Goal: Task Accomplishment & Management: Manage account settings

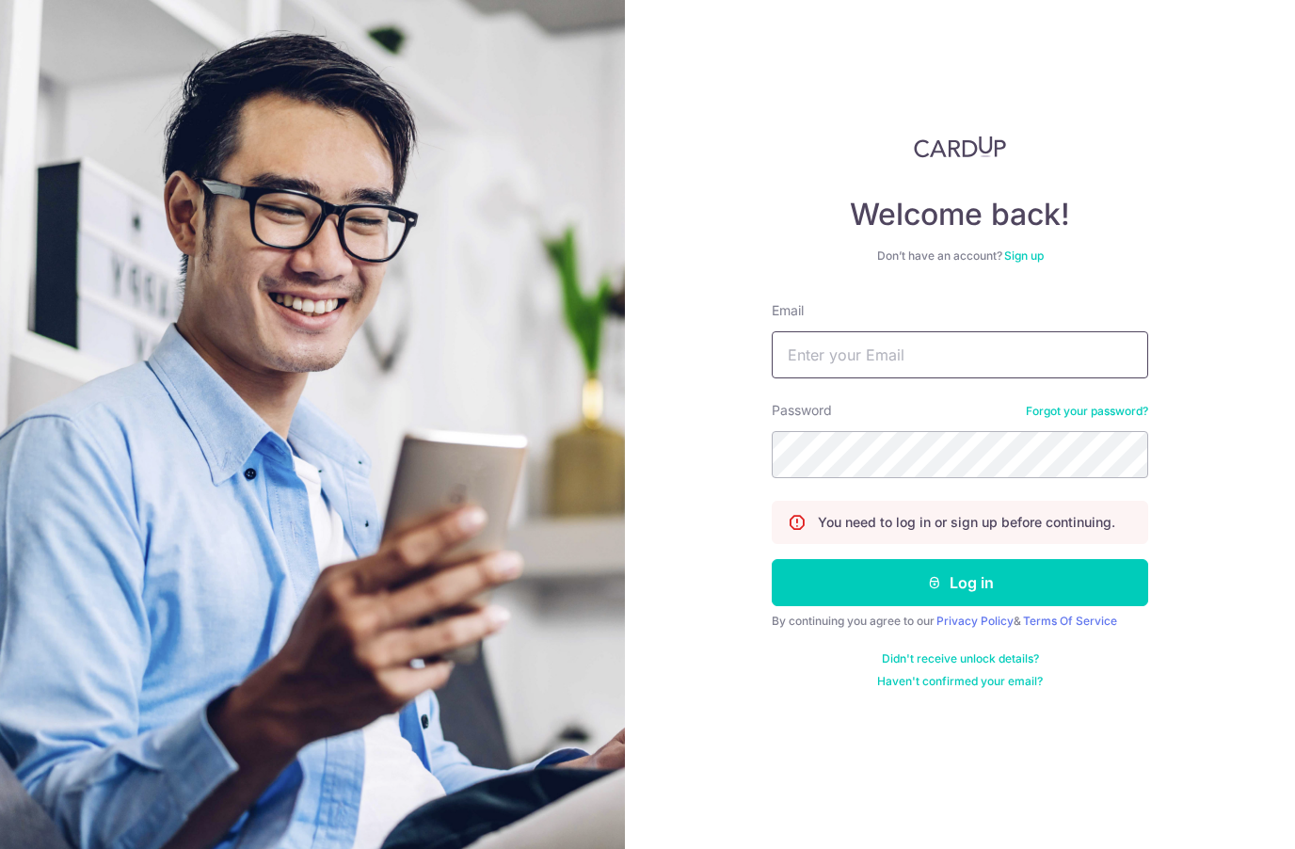
type input "[EMAIL_ADDRESS][DOMAIN_NAME]"
click at [960, 583] on button "Log in" at bounding box center [960, 582] width 376 height 47
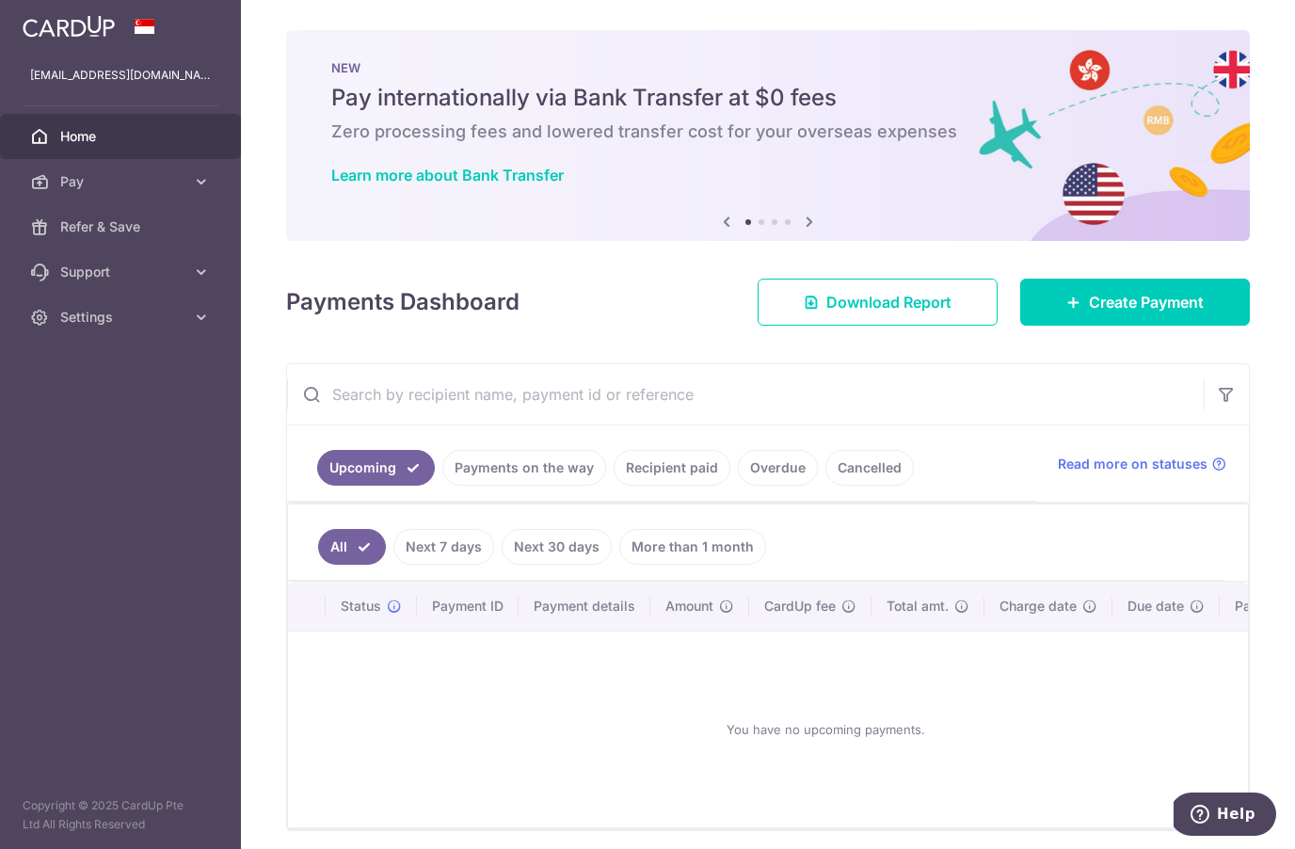
click at [772, 468] on link "Overdue" at bounding box center [778, 468] width 80 height 36
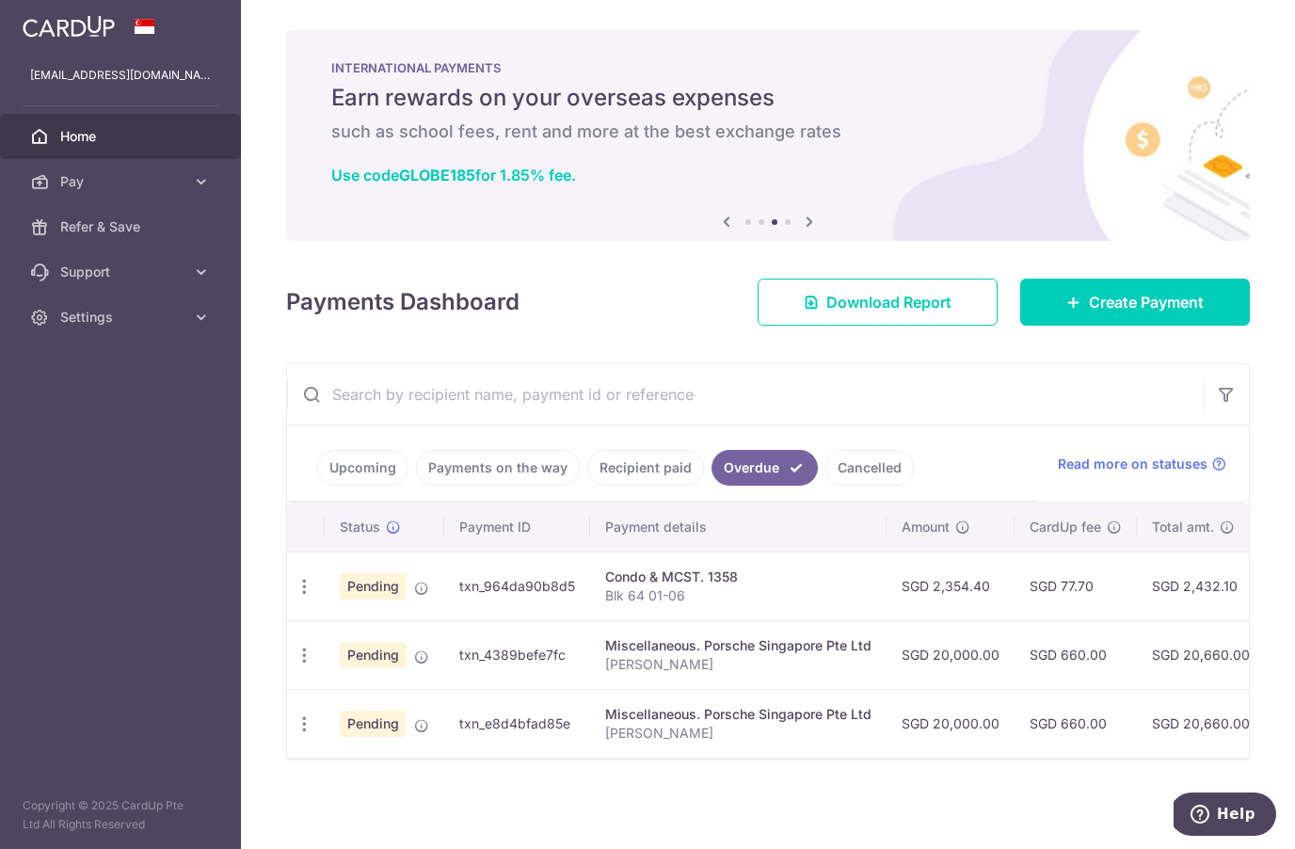
click at [427, 655] on icon at bounding box center [421, 656] width 15 height 15
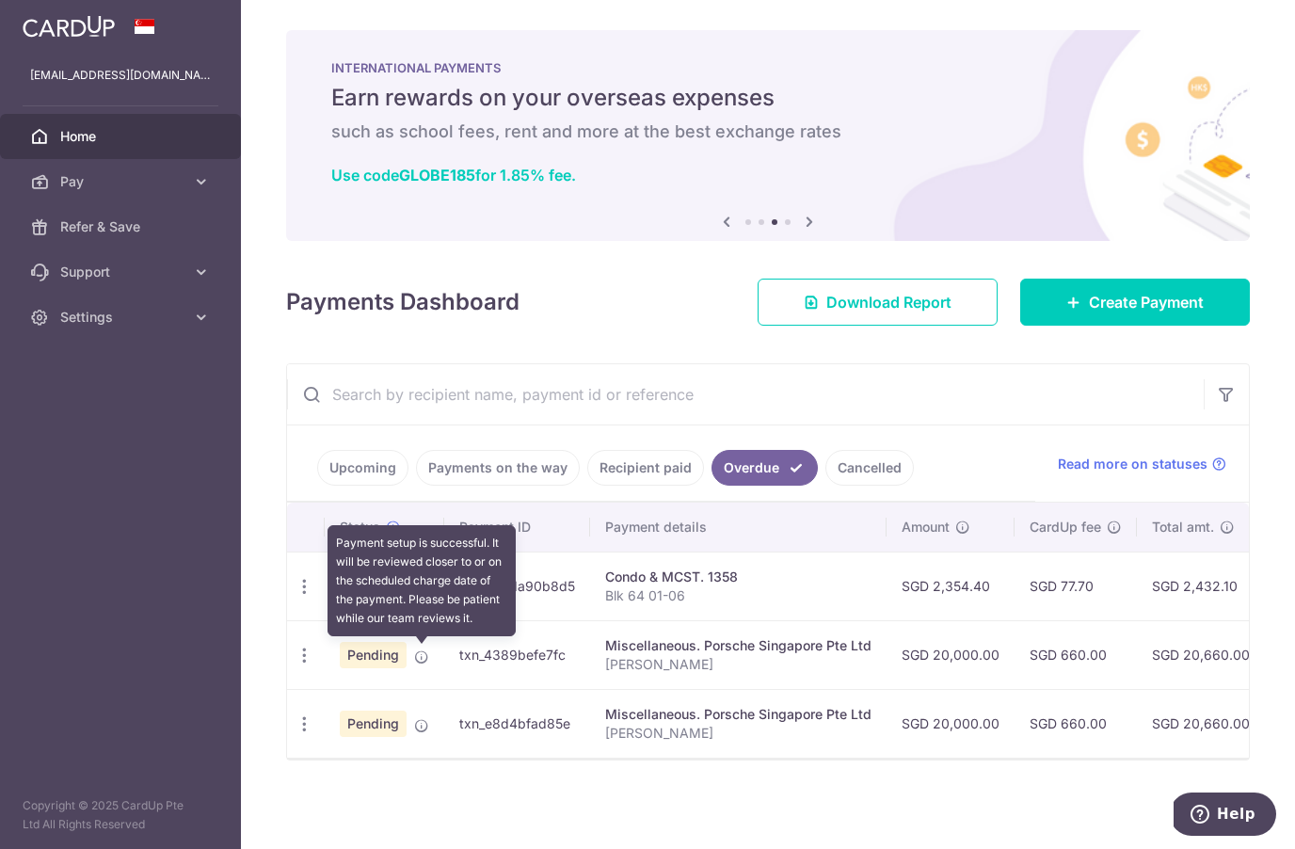
click at [905, 397] on input "text" at bounding box center [745, 394] width 917 height 60
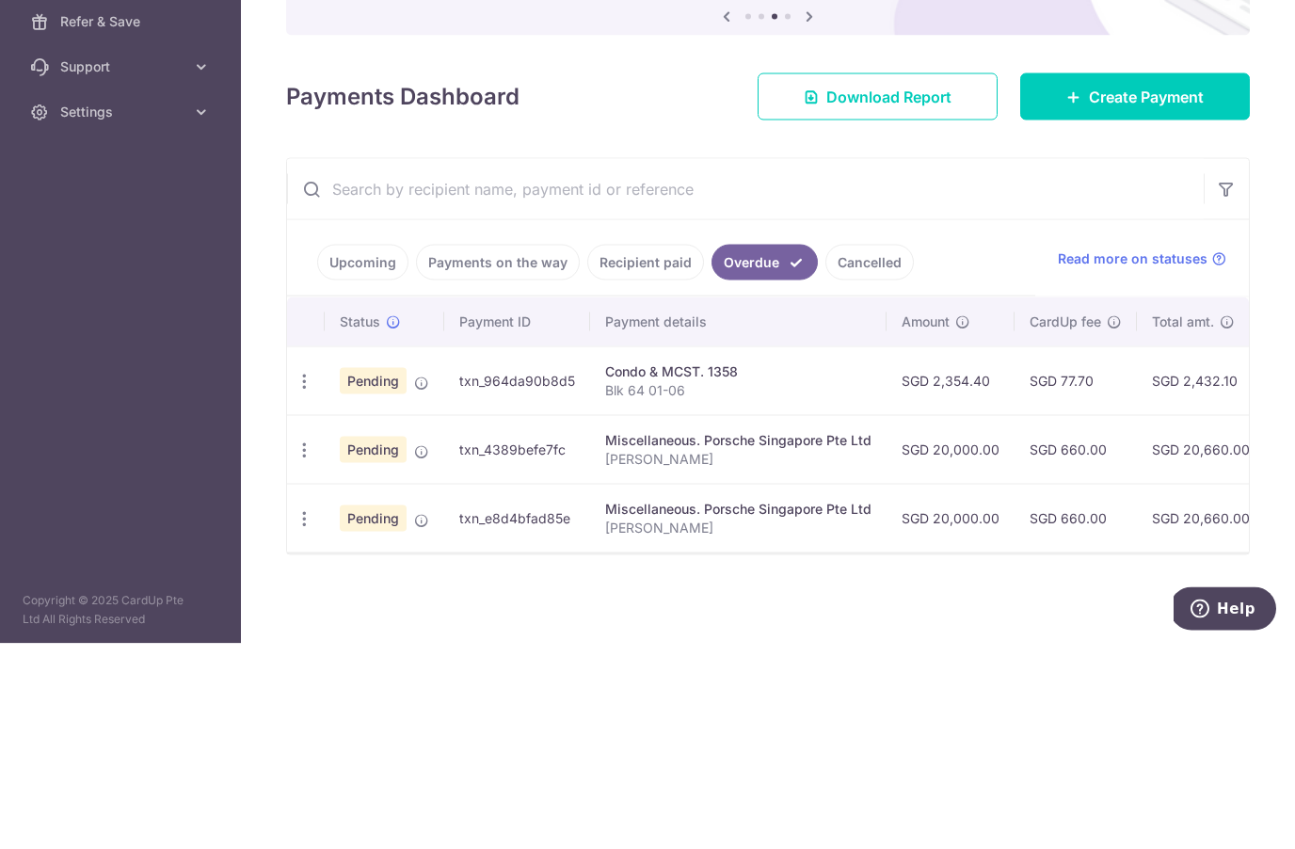
click at [986, 503] on th "Amount" at bounding box center [950, 527] width 128 height 49
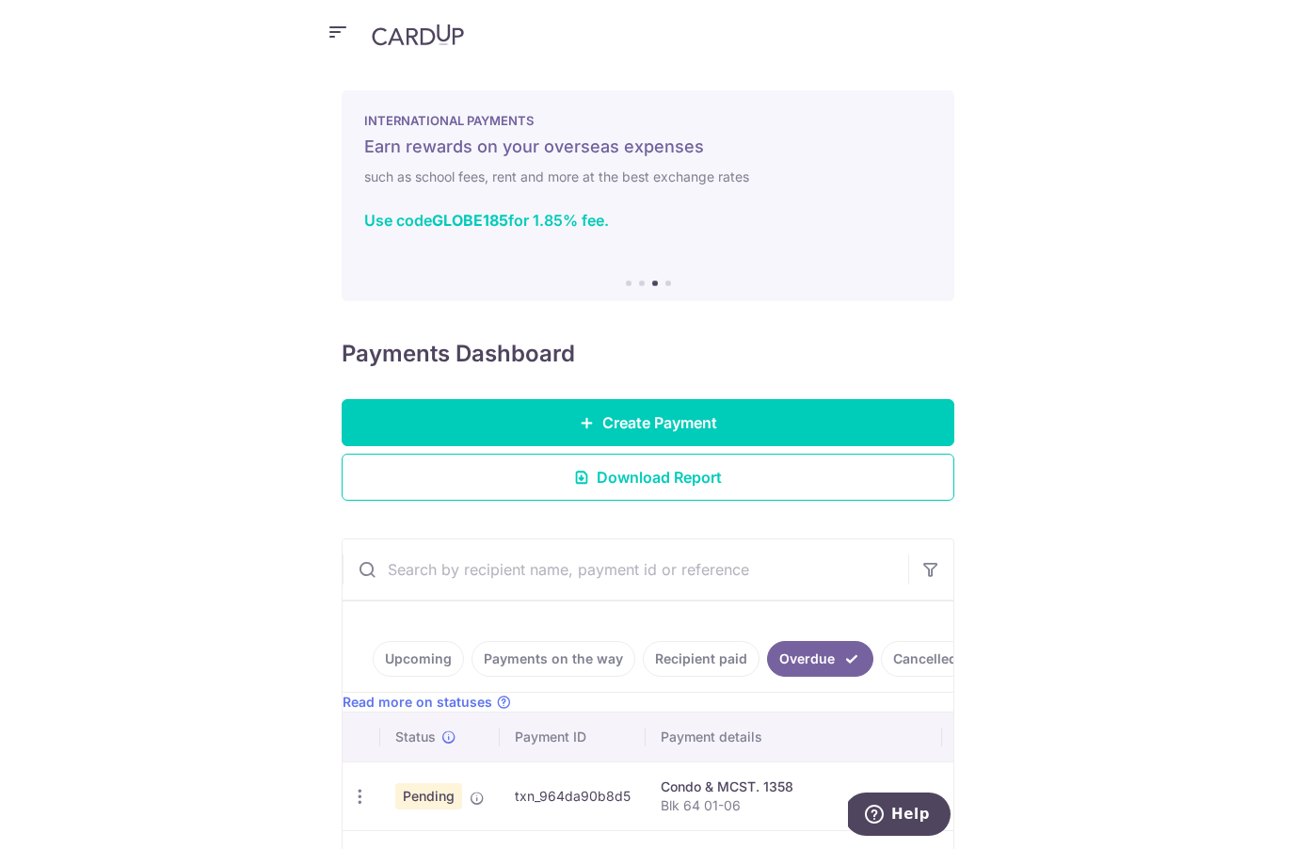
scroll to position [82, 0]
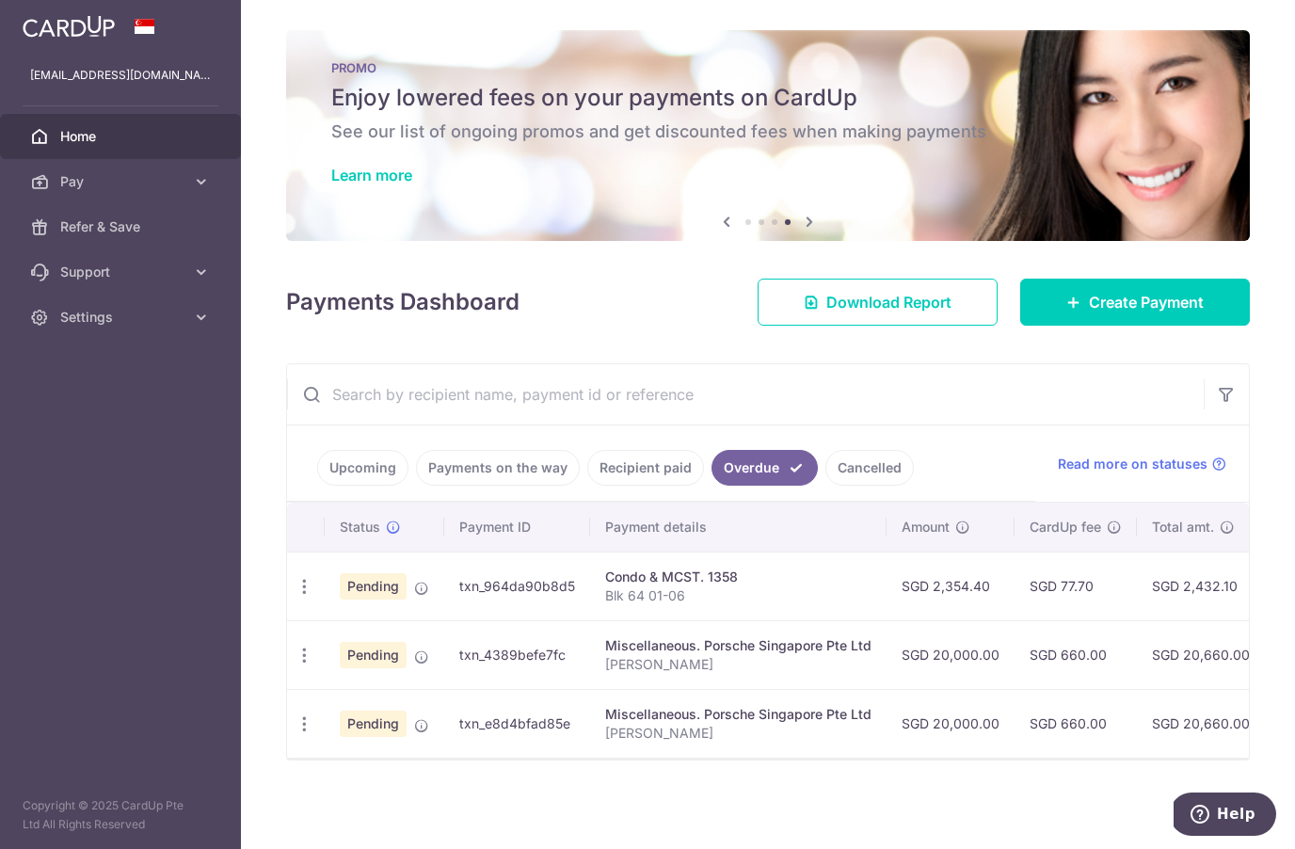
click at [68, 127] on span "Home" at bounding box center [122, 136] width 124 height 19
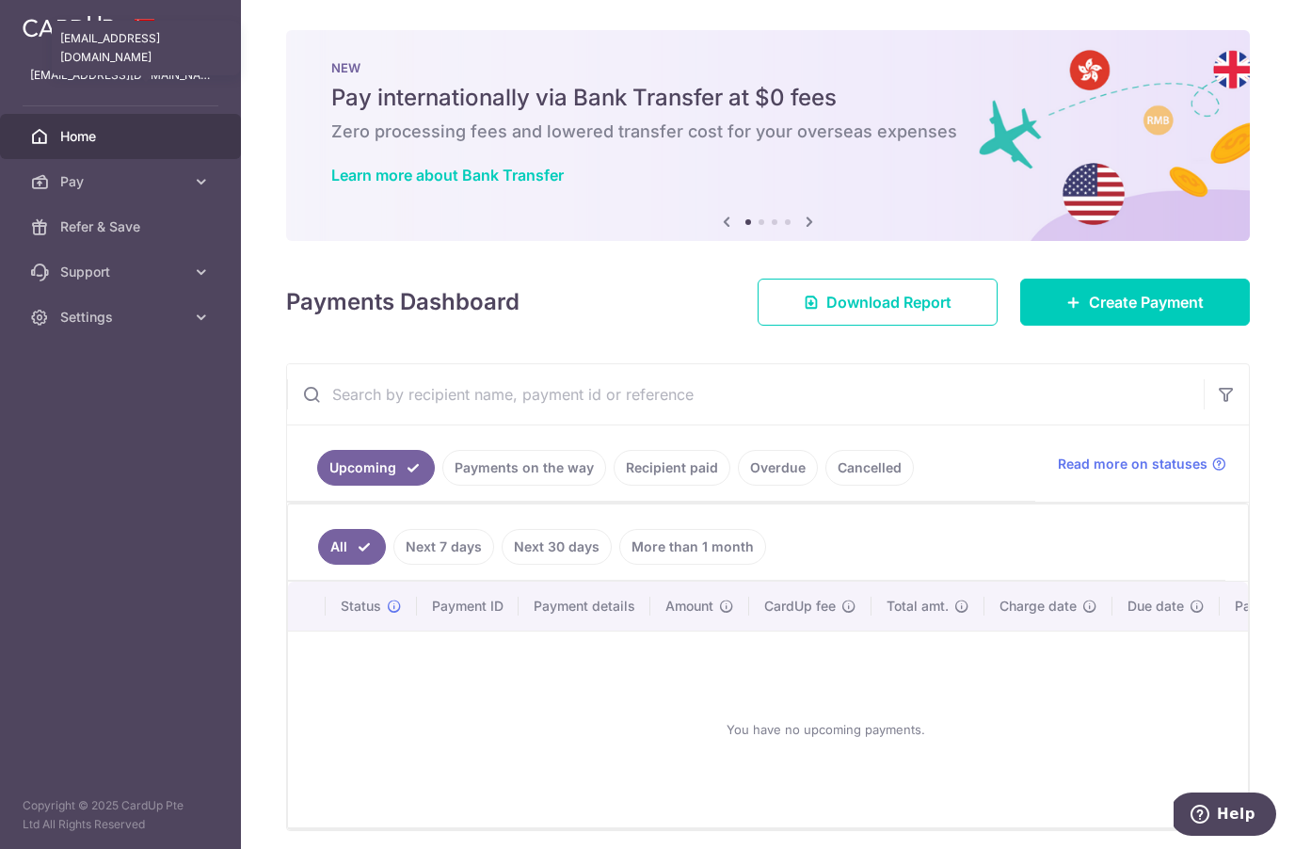
click at [68, 71] on p "[EMAIL_ADDRESS][DOMAIN_NAME]" at bounding box center [120, 75] width 181 height 19
click at [152, 326] on span "Settings" at bounding box center [122, 317] width 124 height 19
click at [117, 415] on span "Logout" at bounding box center [122, 407] width 124 height 19
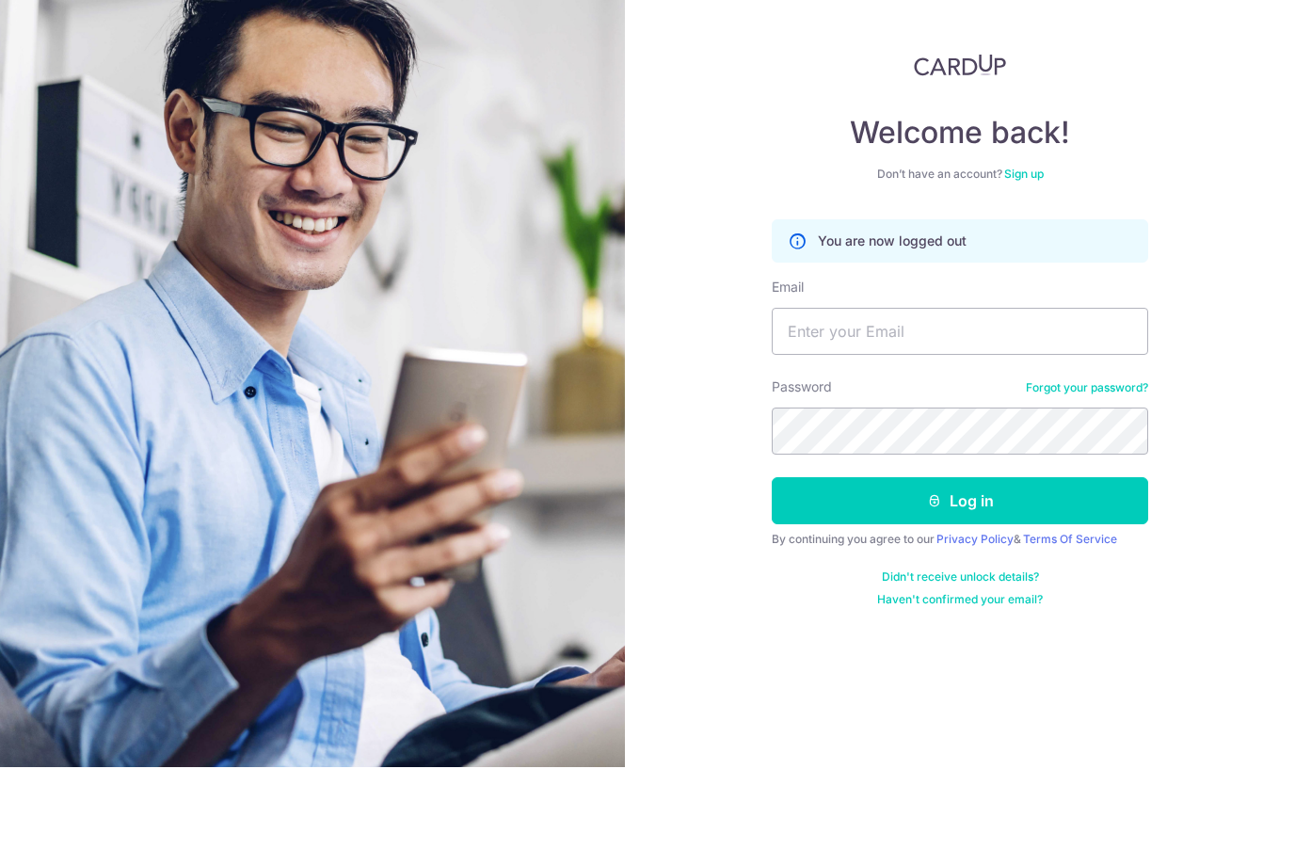
type input "C"
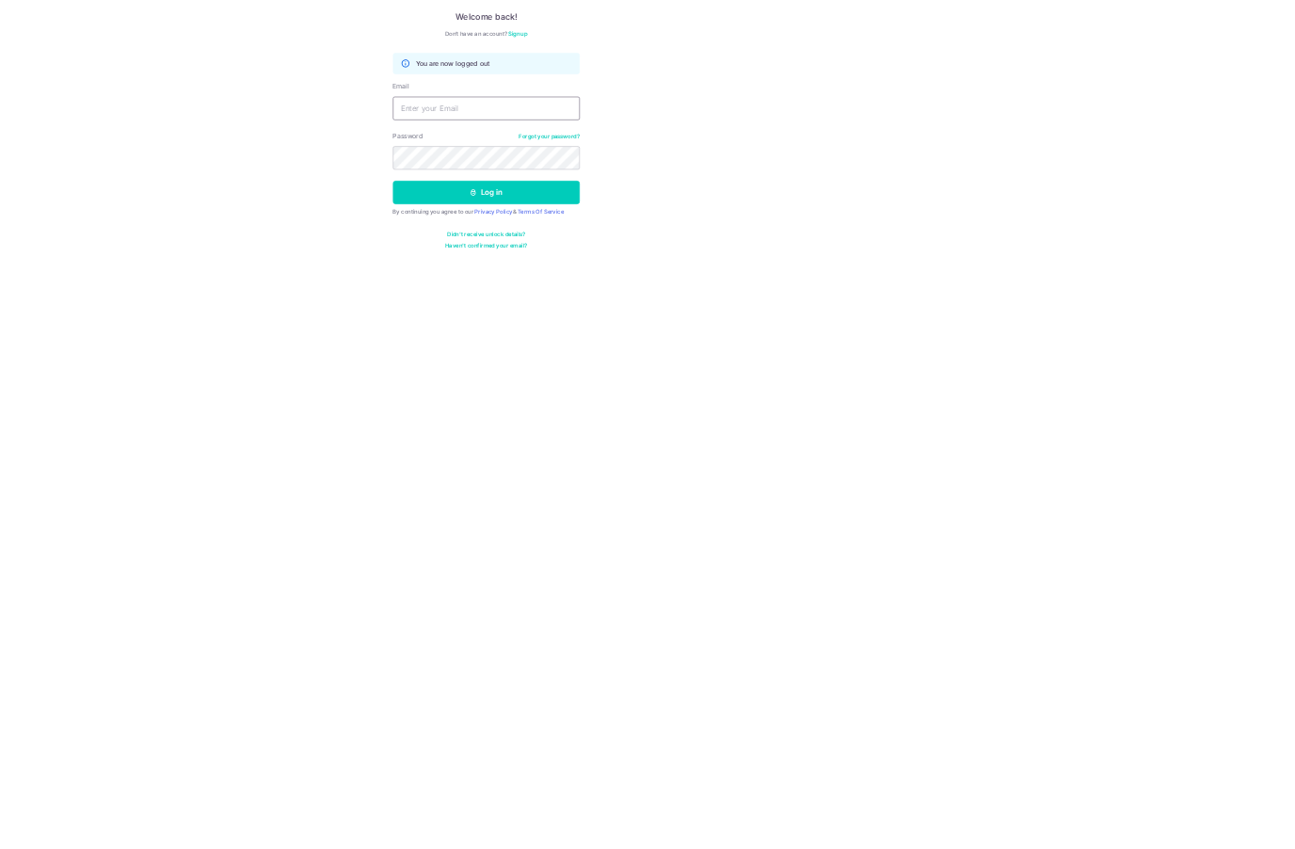
scroll to position [82, 0]
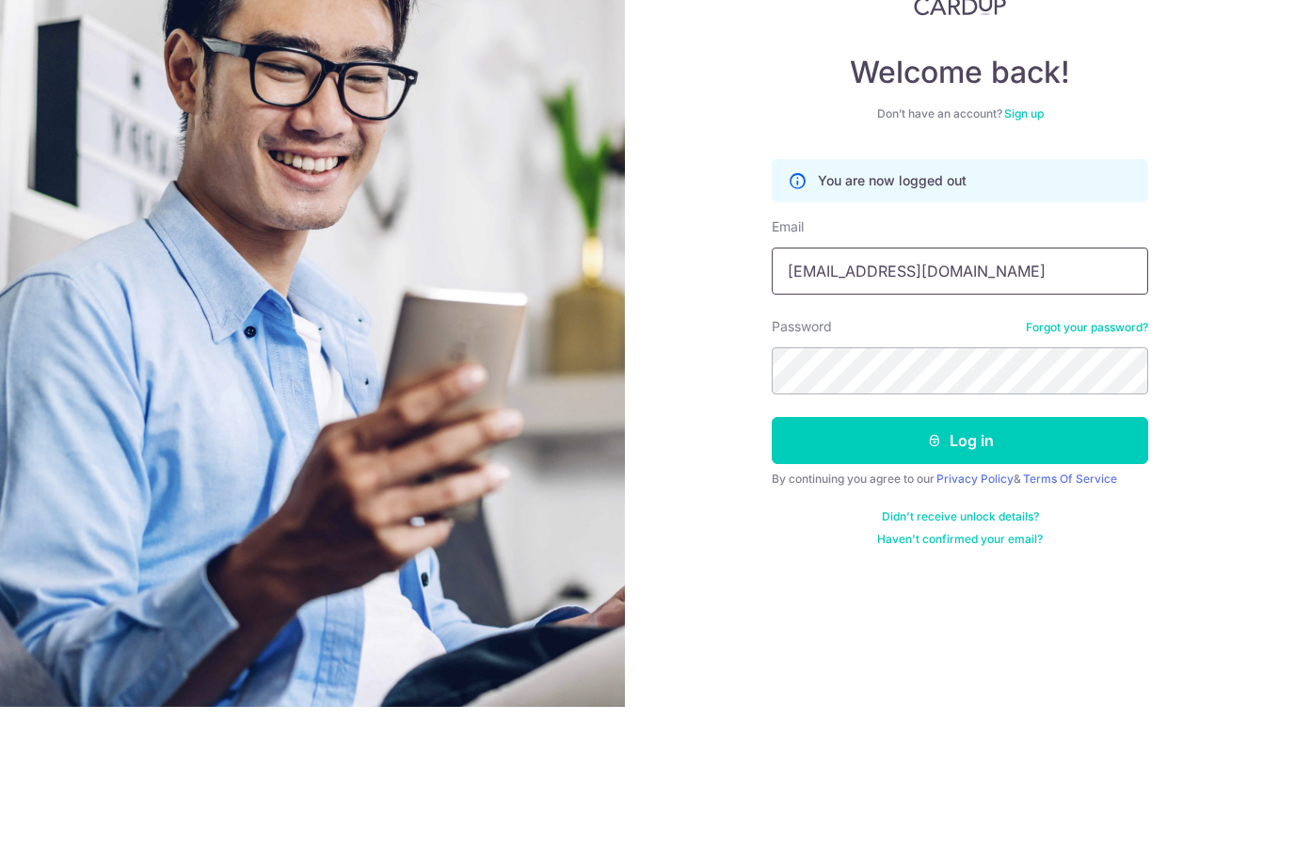
type input "amy159165@gmail.com"
click at [983, 559] on button "Log in" at bounding box center [960, 582] width 376 height 47
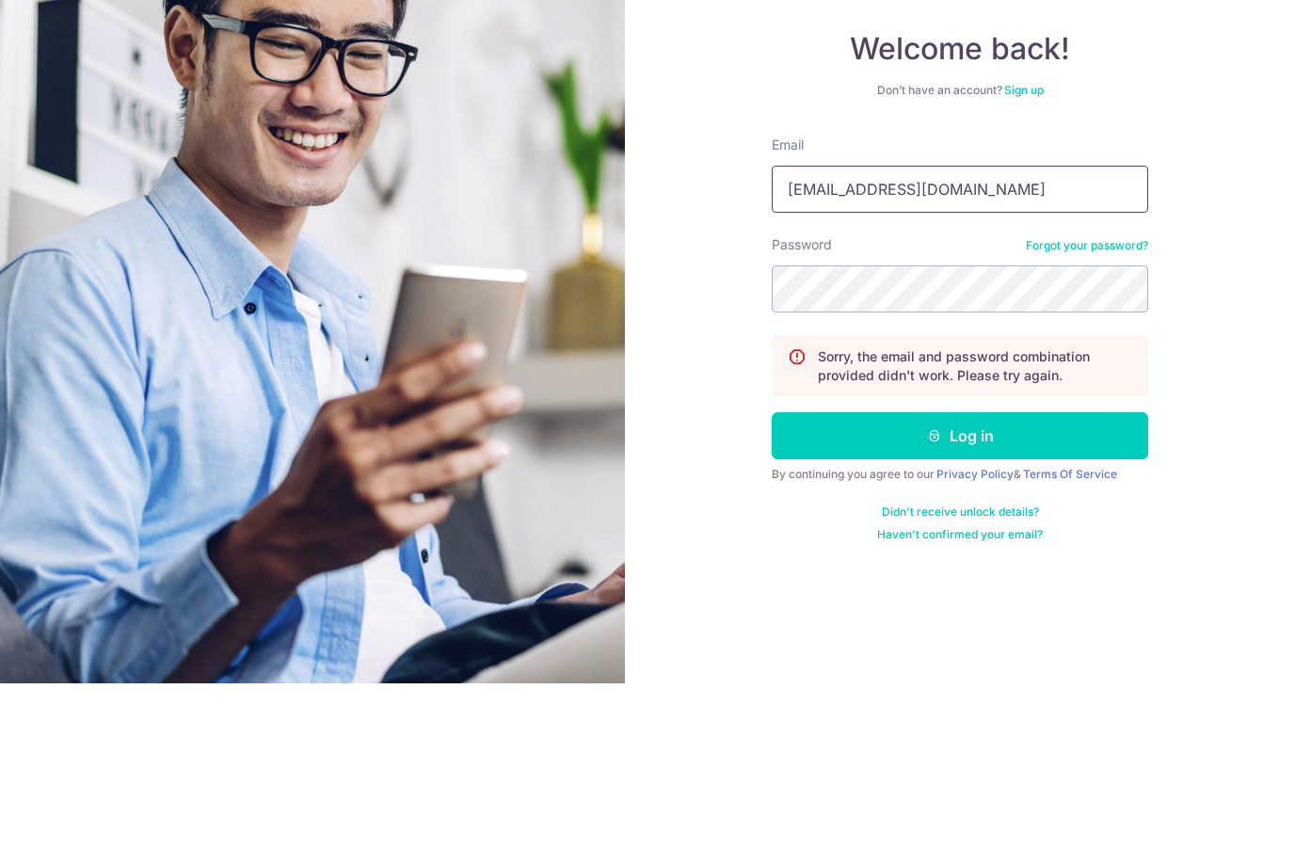
type input "[EMAIL_ADDRESS][DOMAIN_NAME]"
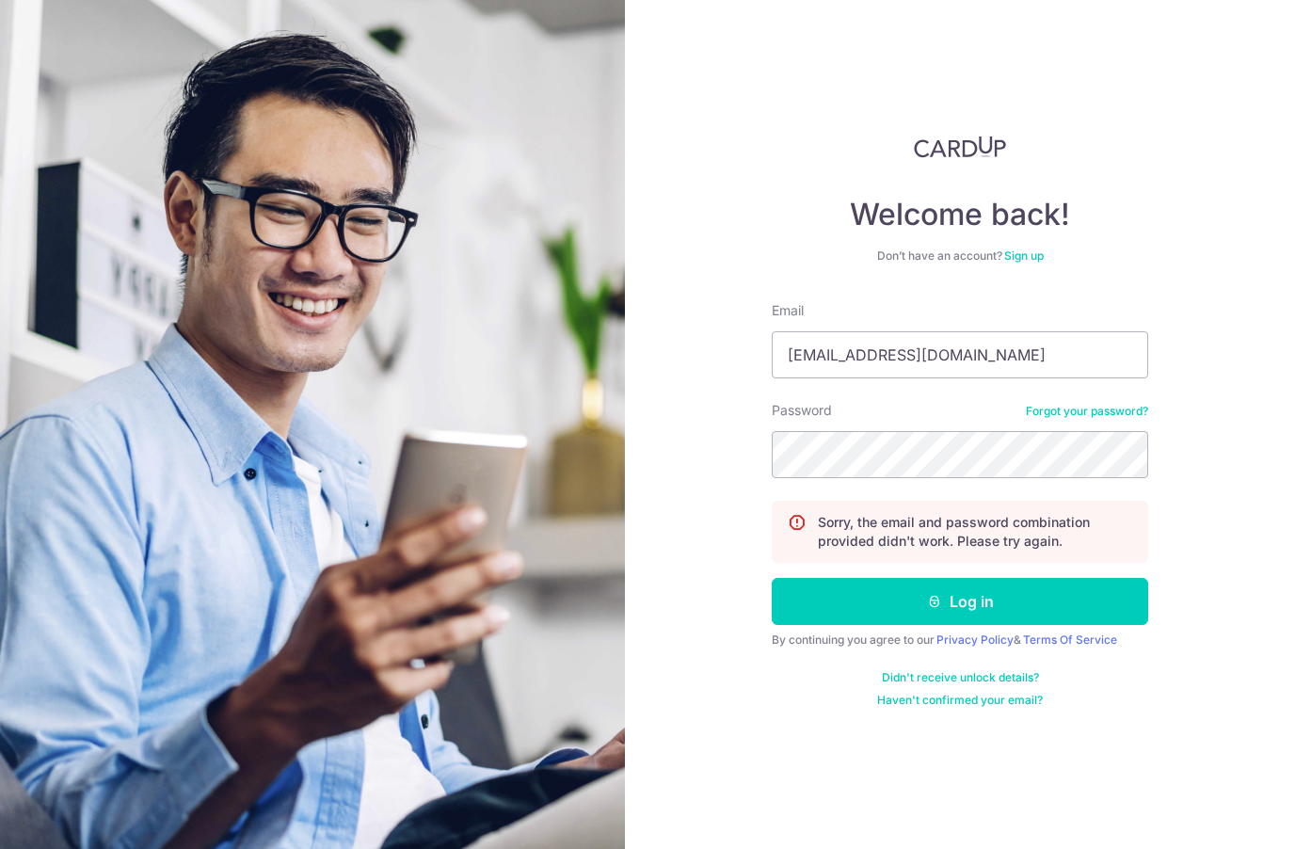
click at [1001, 578] on button "Log in" at bounding box center [960, 601] width 376 height 47
